Goal: Download file/media

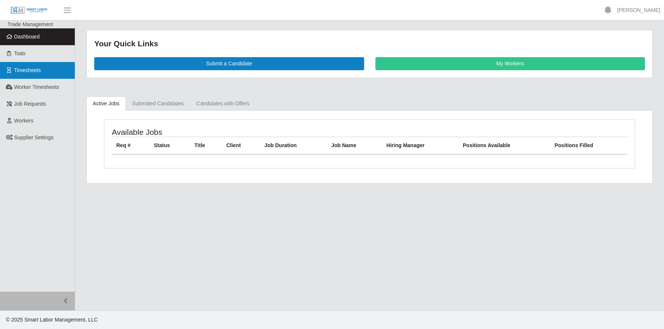
click at [25, 70] on span "Timesheets" at bounding box center [27, 70] width 27 height 6
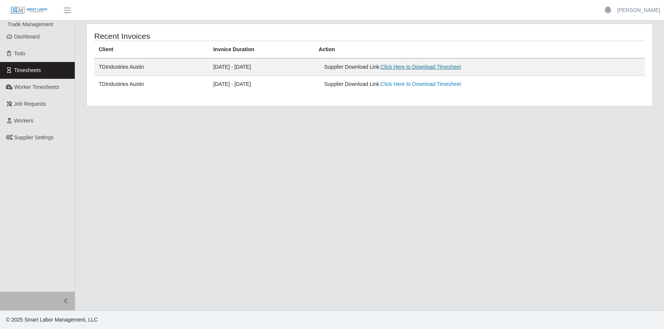
click at [439, 67] on link "Click Here to Download Timesheet" at bounding box center [420, 67] width 80 height 6
click at [242, 192] on main "Recent Invoices Client Invoice Duration Action TDIndustries Austin [DATE] - [DA…" at bounding box center [369, 166] width 589 height 290
click at [634, 7] on link "[PERSON_NAME]" at bounding box center [638, 10] width 43 height 8
click at [612, 52] on link "Logout" at bounding box center [629, 52] width 67 height 16
